Goal: Task Accomplishment & Management: Manage account settings

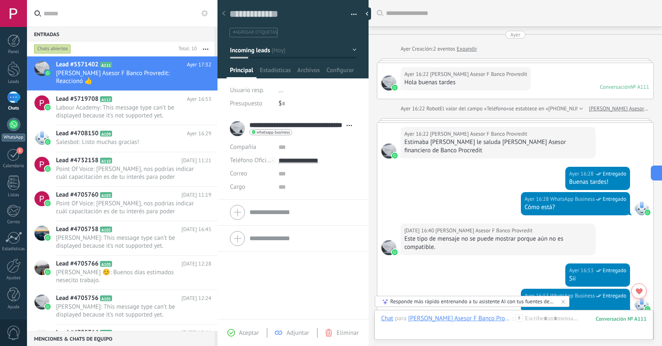
scroll to position [12, 0]
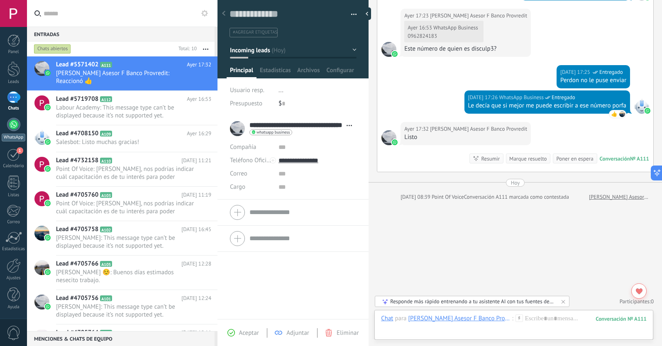
click at [14, 119] on div at bounding box center [13, 124] width 13 height 13
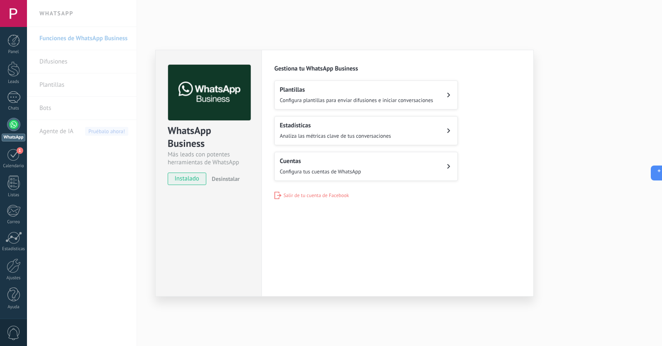
click at [356, 166] on div "Cuentas Configura tus cuentas de WhatsApp" at bounding box center [320, 166] width 81 height 18
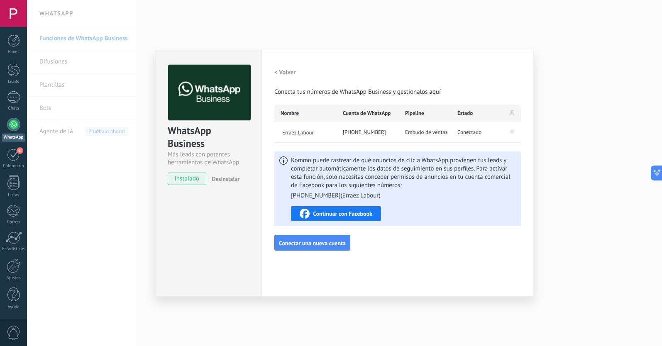
click at [346, 214] on span "Continuar con Facebook" at bounding box center [342, 214] width 59 height 6
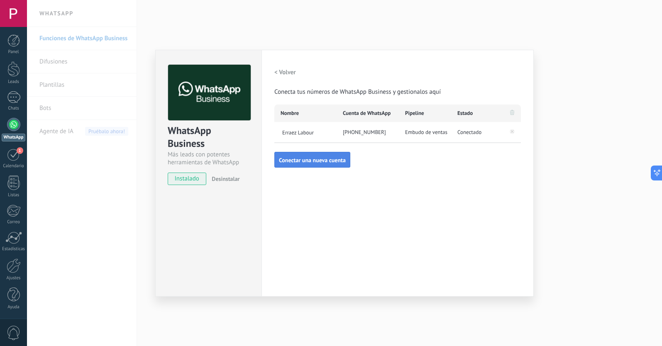
click at [308, 159] on span "Conectar una nueva cuenta" at bounding box center [312, 160] width 67 height 6
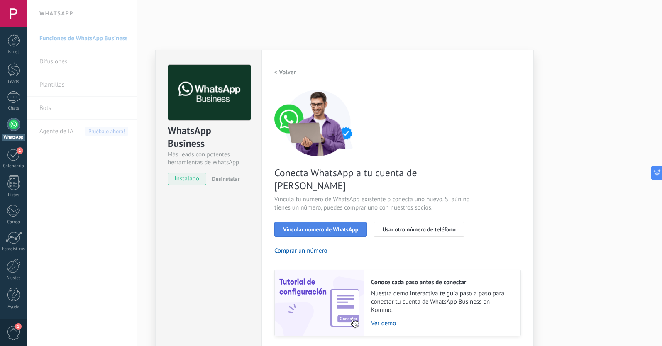
click at [329, 227] on span "Vincular número de WhatsApp" at bounding box center [320, 230] width 75 height 6
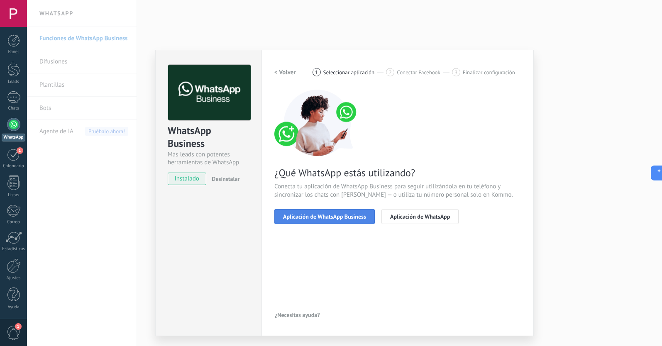
click at [339, 217] on span "Aplicación de WhatsApp Business" at bounding box center [324, 217] width 83 height 6
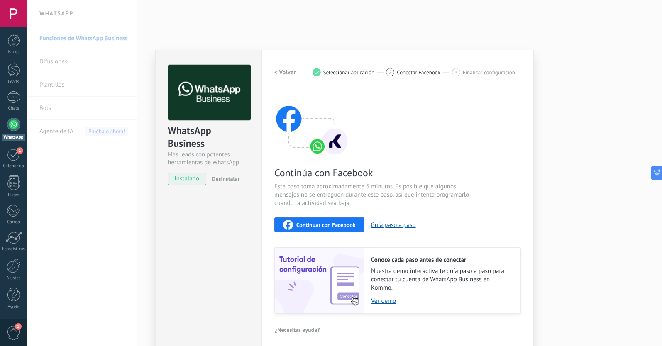
click at [338, 225] on span "Continuar con Facebook" at bounding box center [325, 225] width 59 height 6
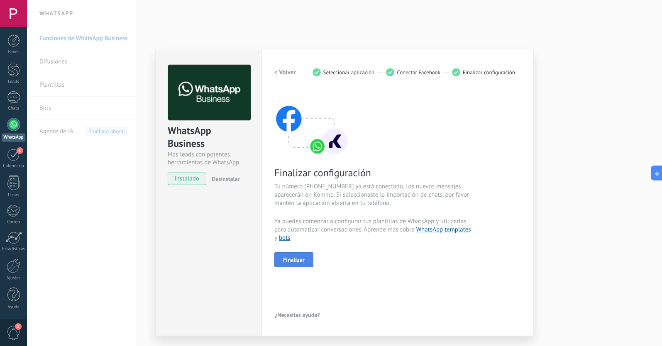
click at [302, 258] on span "Finalizar" at bounding box center [294, 260] width 22 height 6
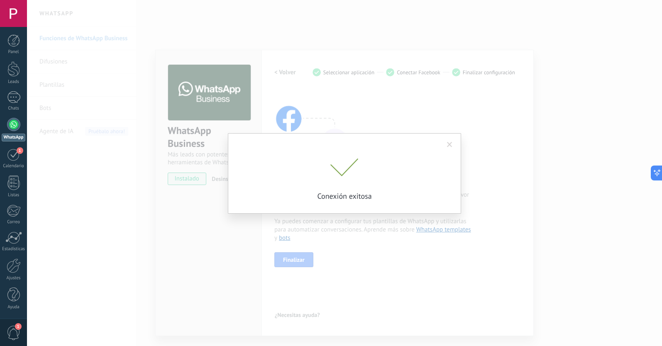
click at [448, 144] on span at bounding box center [449, 145] width 5 height 6
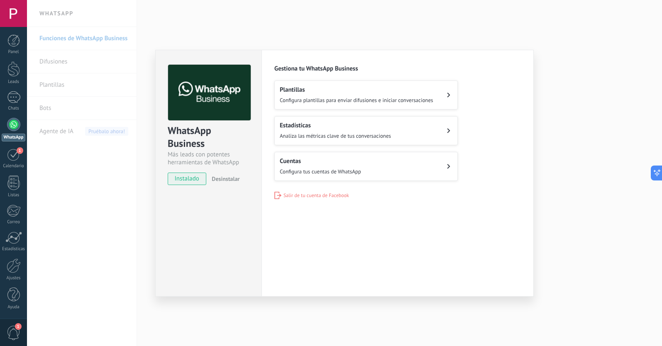
click at [337, 166] on div "Cuentas Configura tus cuentas de WhatsApp" at bounding box center [320, 166] width 81 height 18
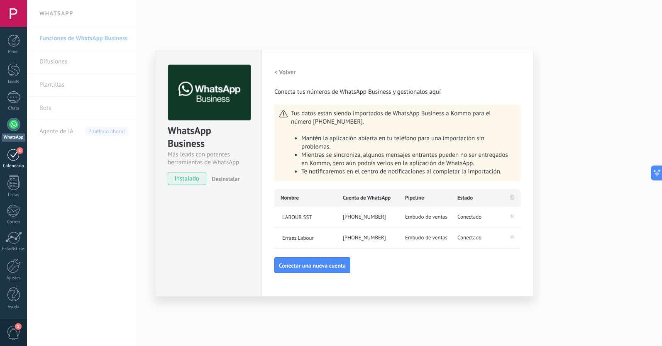
click at [13, 157] on div "1" at bounding box center [13, 154] width 13 height 13
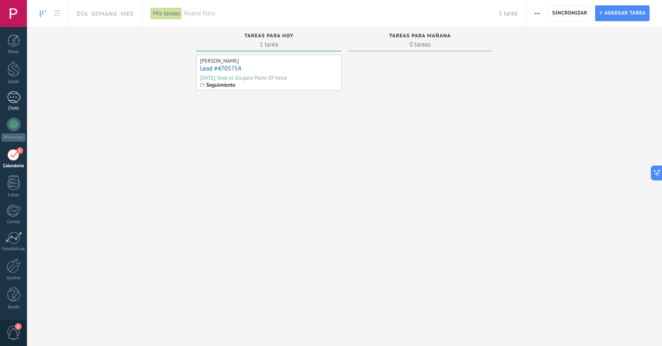
click at [12, 102] on div at bounding box center [13, 97] width 13 height 12
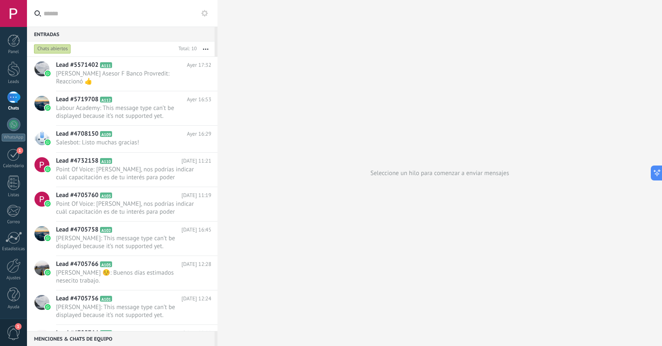
click at [205, 50] on button "button" at bounding box center [206, 48] width 18 height 15
click at [205, 14] on icon at bounding box center [204, 13] width 7 height 7
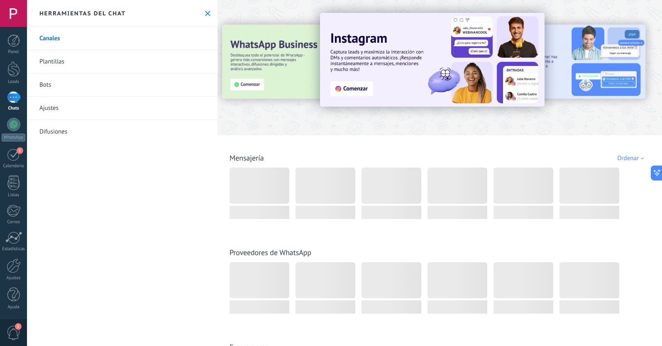
click at [205, 12] on icon at bounding box center [207, 13] width 5 height 5
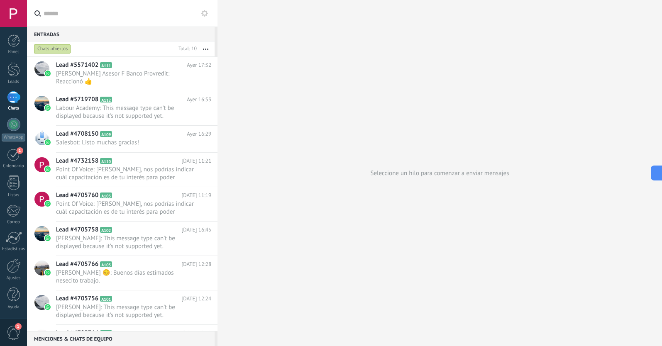
click at [60, 50] on div "Chats abiertos" at bounding box center [52, 49] width 37 height 10
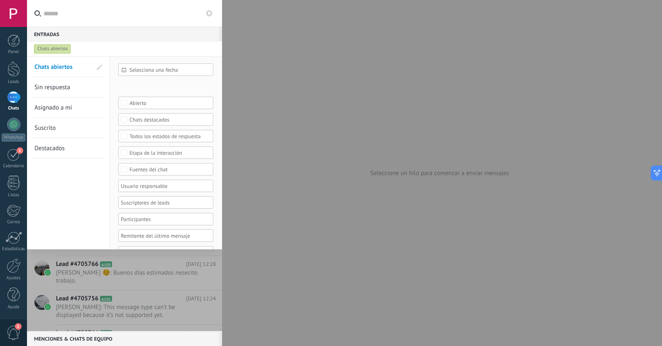
click at [58, 90] on span "Sin respuesta" at bounding box center [52, 87] width 36 height 8
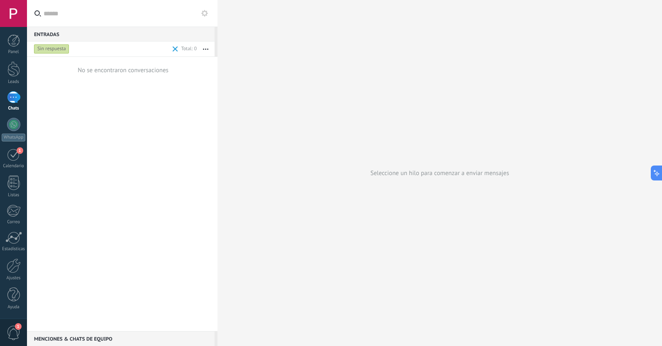
click at [55, 48] on div "Sin respuesta" at bounding box center [51, 49] width 35 height 10
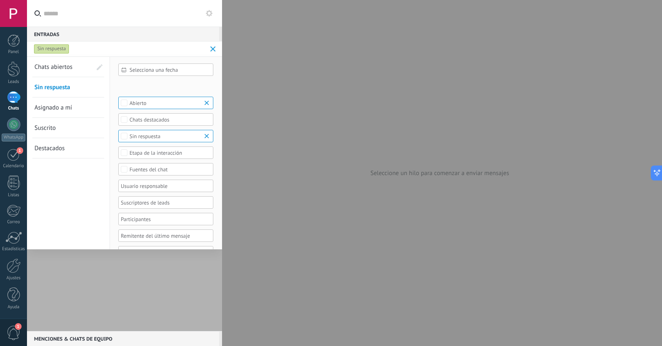
click at [58, 66] on span "Chats abiertos" at bounding box center [53, 67] width 38 height 8
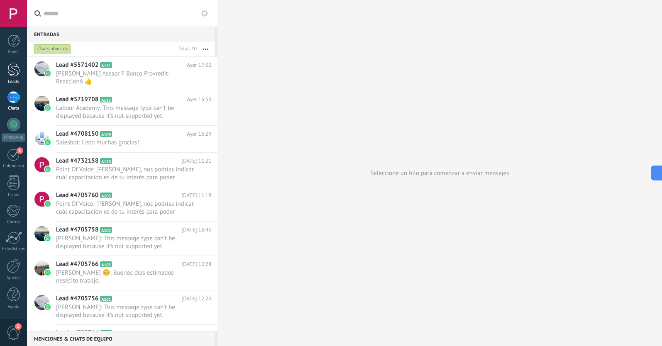
click at [10, 72] on div at bounding box center [13, 68] width 12 height 15
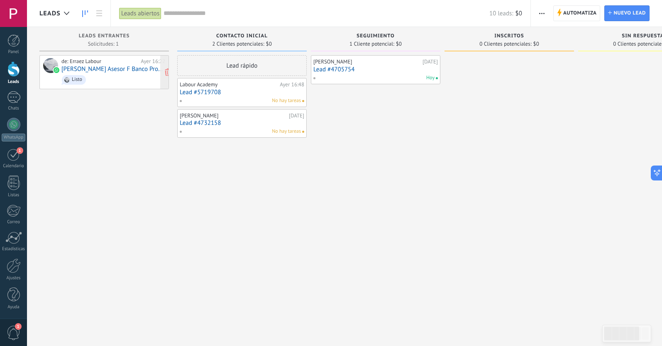
click at [107, 76] on span "Listo" at bounding box center [113, 79] width 104 height 13
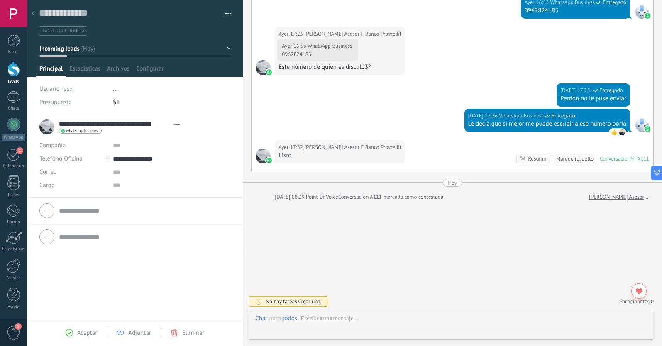
scroll to position [12, 0]
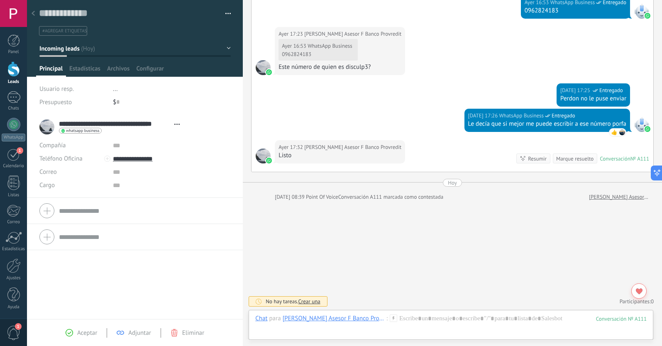
click at [89, 332] on span "Aceptar" at bounding box center [87, 333] width 20 height 8
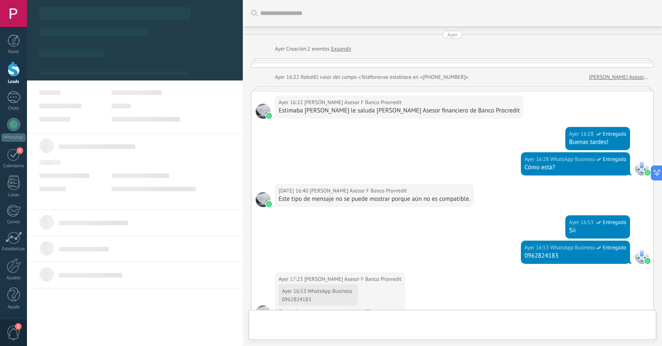
type textarea "**********"
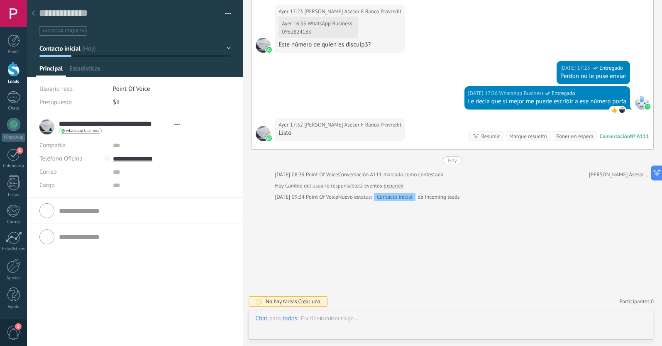
scroll to position [12, 0]
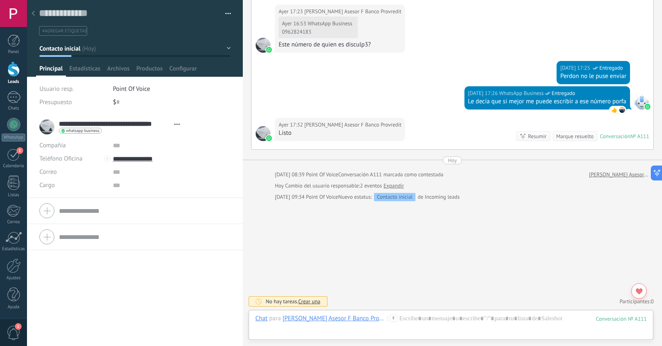
click at [33, 12] on icon at bounding box center [33, 13] width 3 height 5
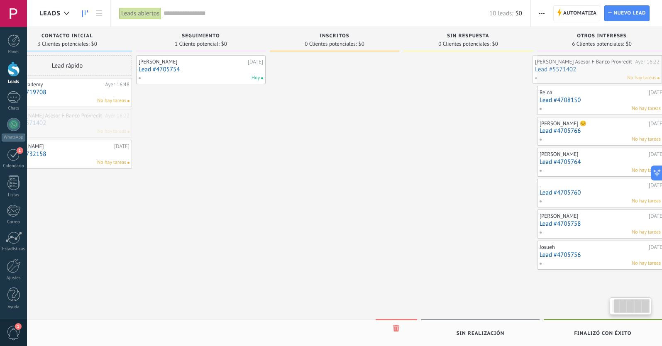
scroll to position [0, 54]
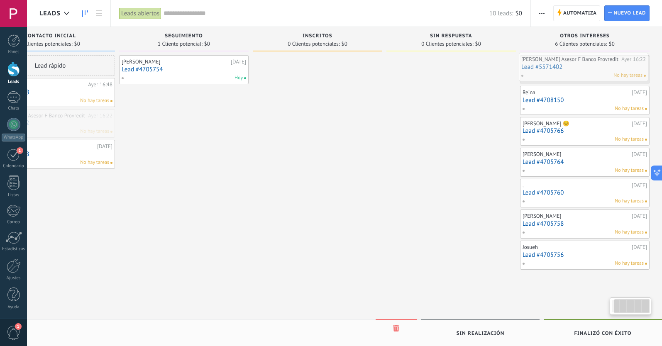
drag, startPoint x: 97, startPoint y: 125, endPoint x: 577, endPoint y: 69, distance: 483.7
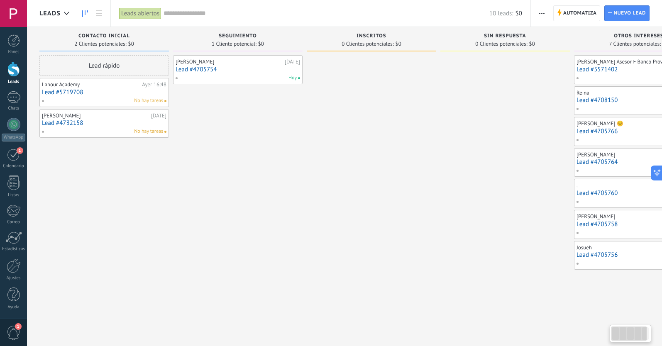
scroll to position [0, 0]
click at [12, 97] on div at bounding box center [13, 97] width 13 height 12
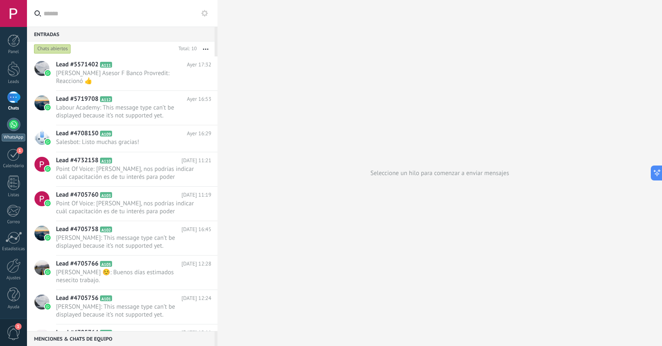
click at [12, 124] on div at bounding box center [13, 124] width 13 height 13
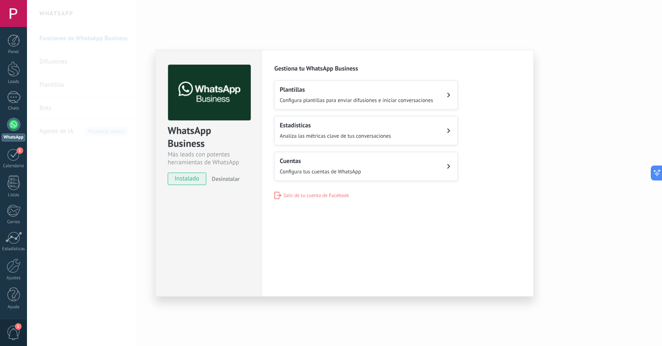
click at [322, 168] on span "Configura tus cuentas de WhatsApp" at bounding box center [320, 171] width 81 height 7
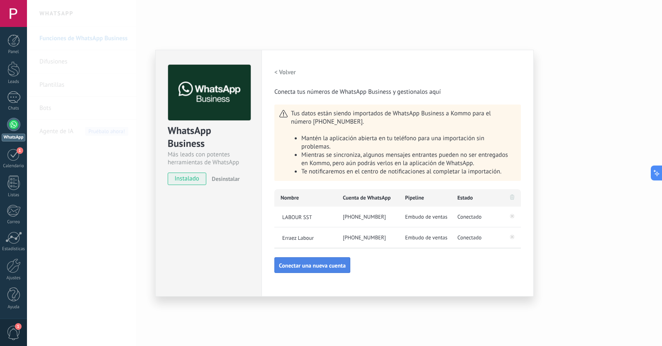
click at [324, 265] on span "Conectar una nueva cuenta" at bounding box center [312, 266] width 67 height 6
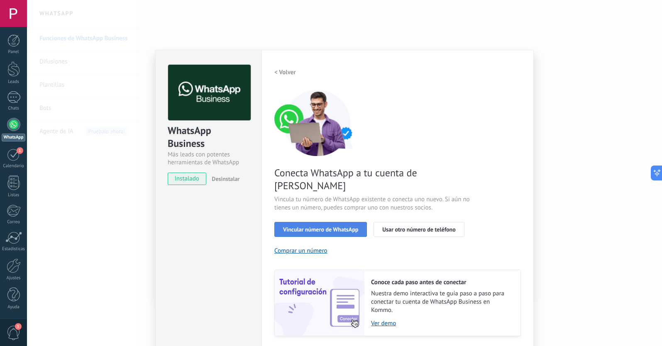
click at [314, 227] on span "Vincular número de WhatsApp" at bounding box center [320, 230] width 75 height 6
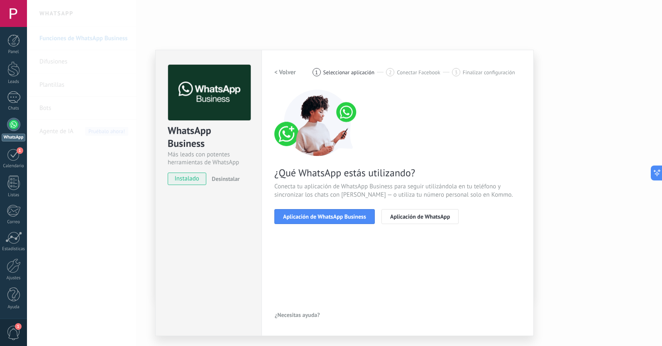
click at [314, 214] on span "Aplicación de WhatsApp Business" at bounding box center [324, 217] width 83 height 6
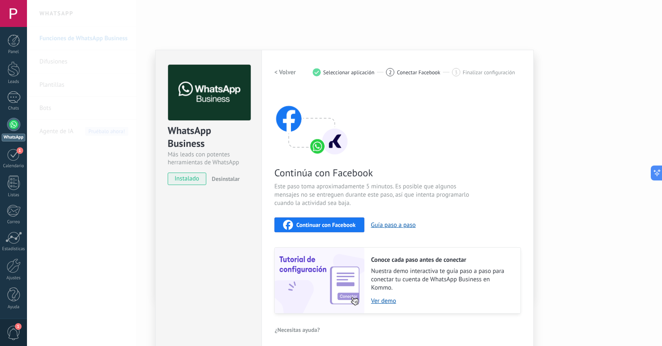
click at [320, 226] on span "Continuar con Facebook" at bounding box center [325, 225] width 59 height 6
